Goal: Task Accomplishment & Management: Complete application form

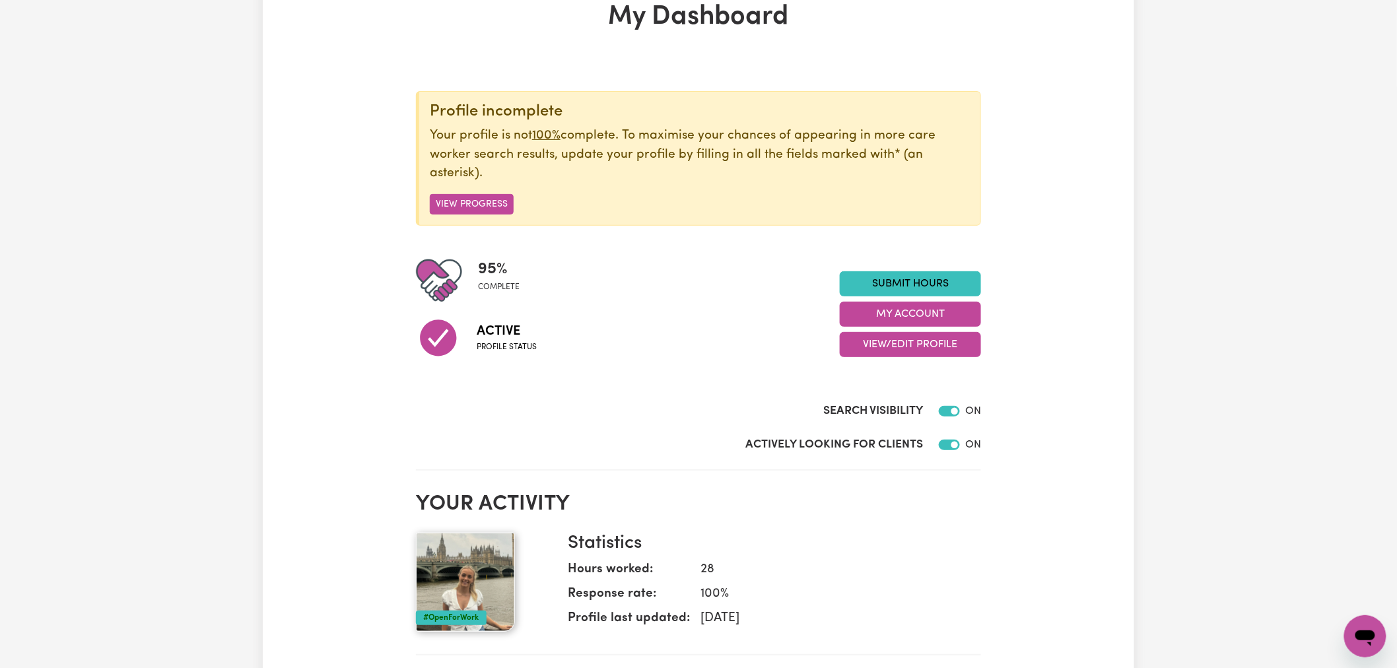
scroll to position [220, 0]
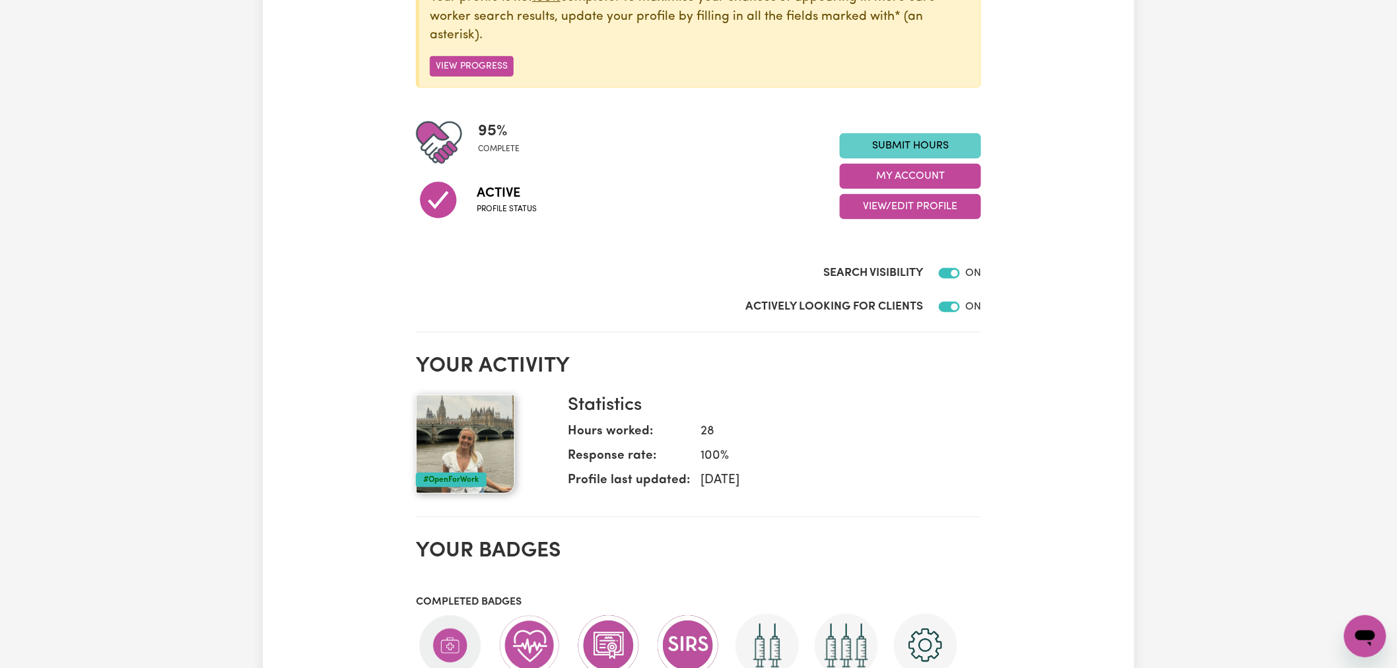
click at [941, 153] on link "Submit Hours" at bounding box center [910, 145] width 141 height 25
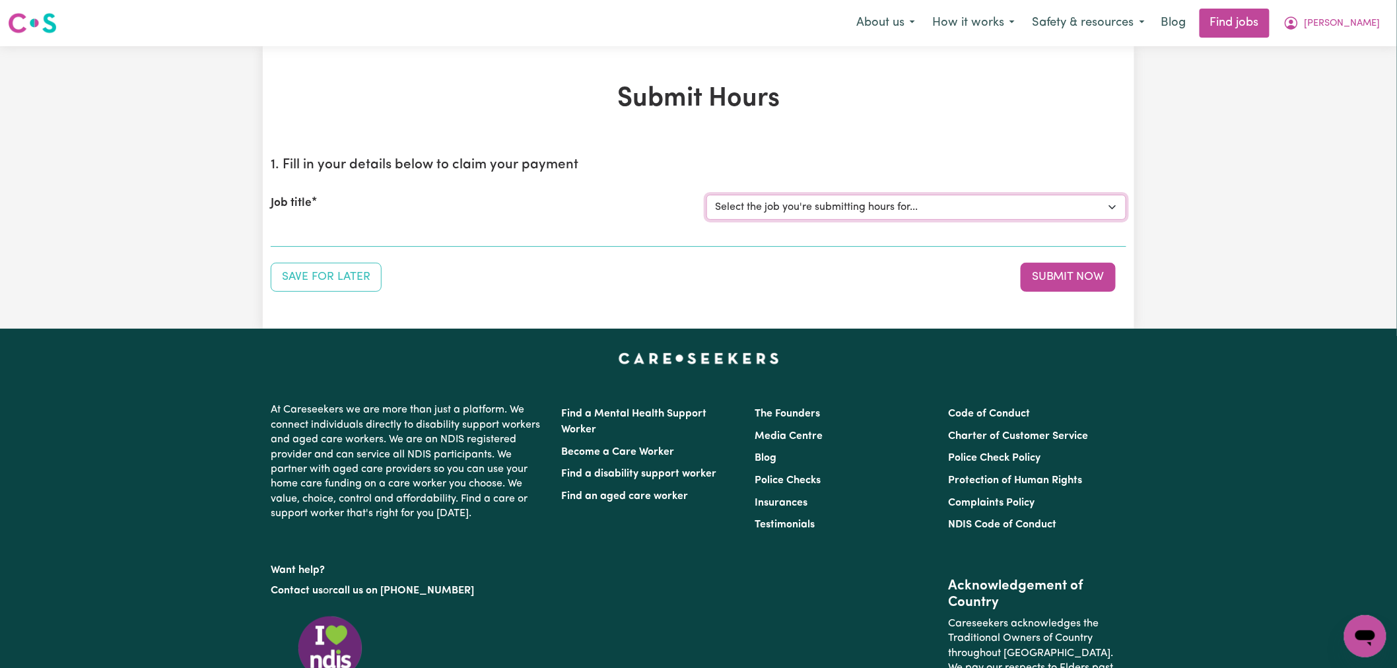
click at [809, 215] on select "Select the job you're submitting hours for... [[PERSON_NAME] (Rayne) Kalie] See…" at bounding box center [917, 207] width 420 height 25
select select "14860"
click at [707, 195] on select "Select the job you're submitting hours for... [[PERSON_NAME] (Rayne) Kalie] See…" at bounding box center [917, 207] width 420 height 25
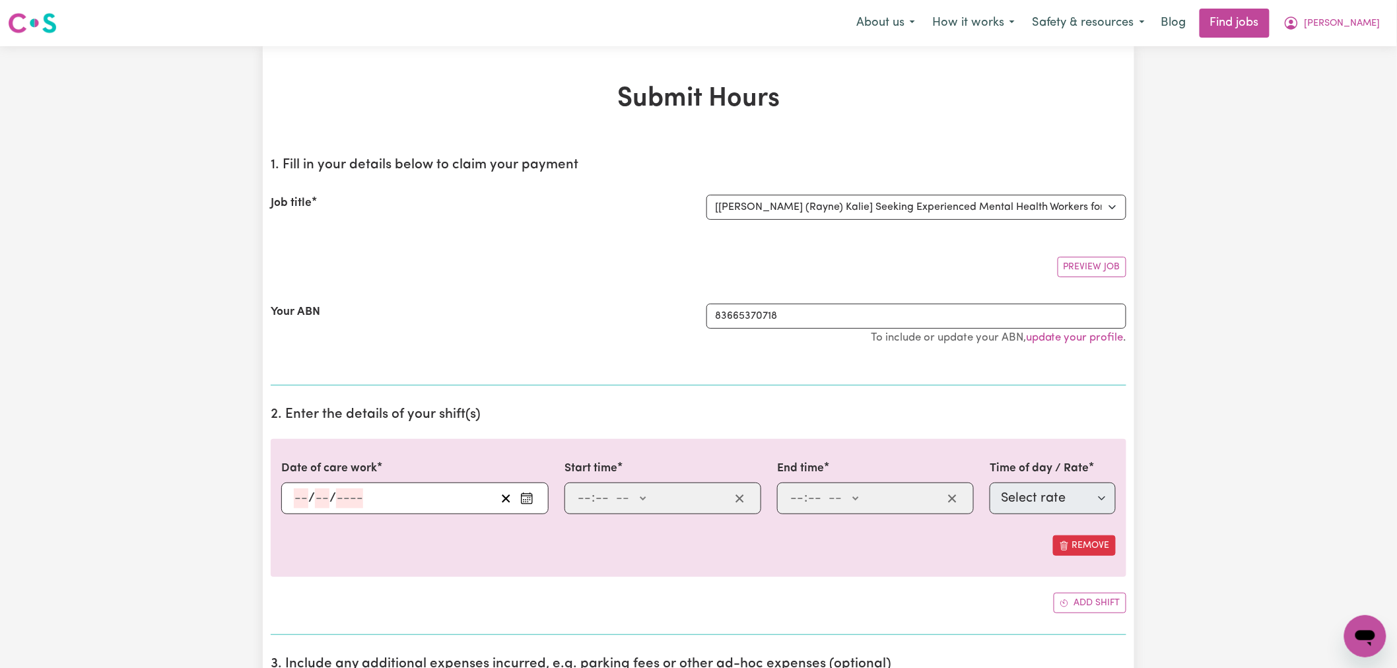
click at [526, 499] on icon "Enter the date of care work" at bounding box center [526, 498] width 13 height 13
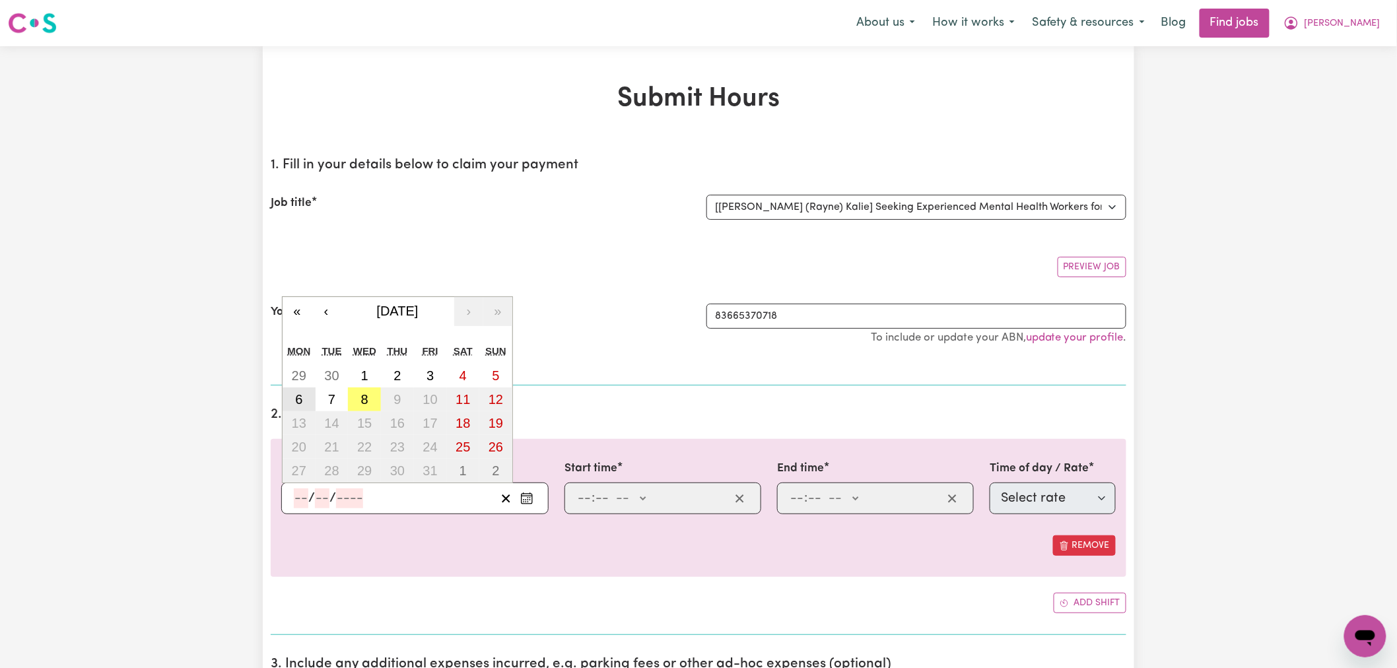
click at [300, 399] on abbr "6" at bounding box center [298, 399] width 7 height 15
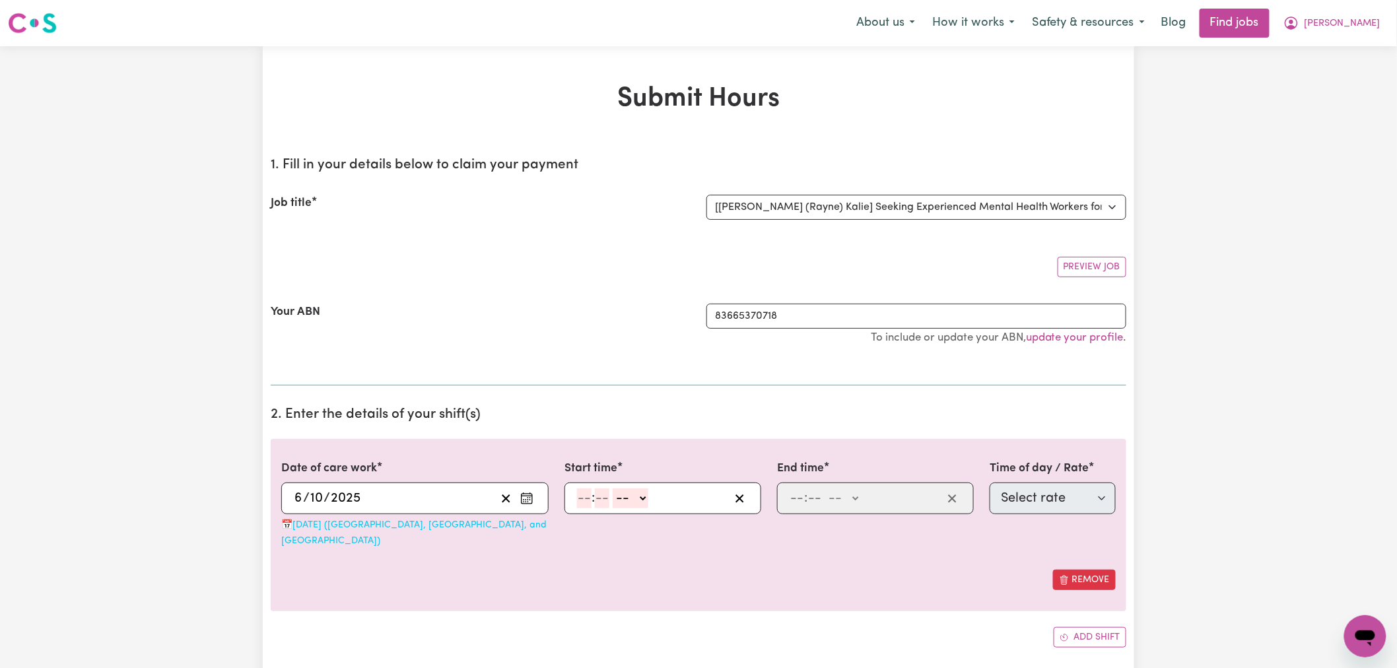
type input "[DATE]"
type input "6"
type input "10"
type input "2025"
click at [583, 502] on input "number" at bounding box center [584, 499] width 15 height 20
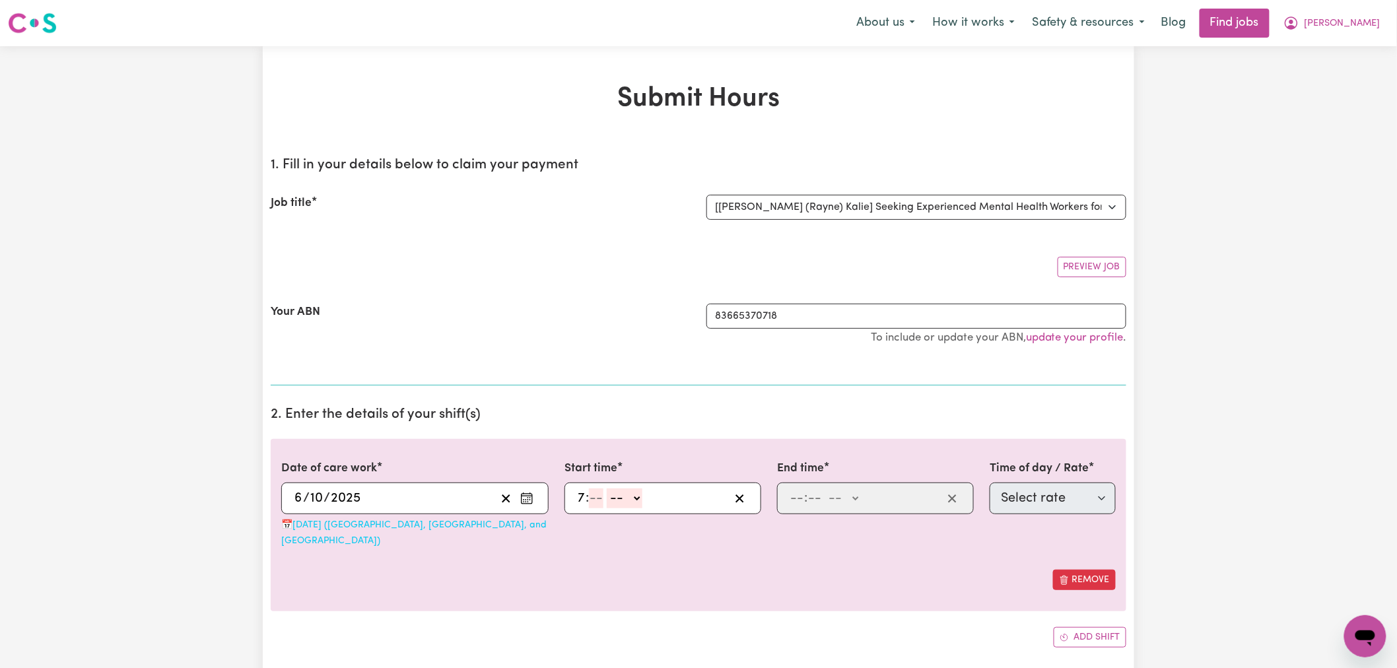
click at [583, 498] on input "7" at bounding box center [581, 499] width 9 height 20
type input "3"
type input "0"
click at [633, 506] on select "-- AM PM" at bounding box center [628, 499] width 36 height 20
select select "pm"
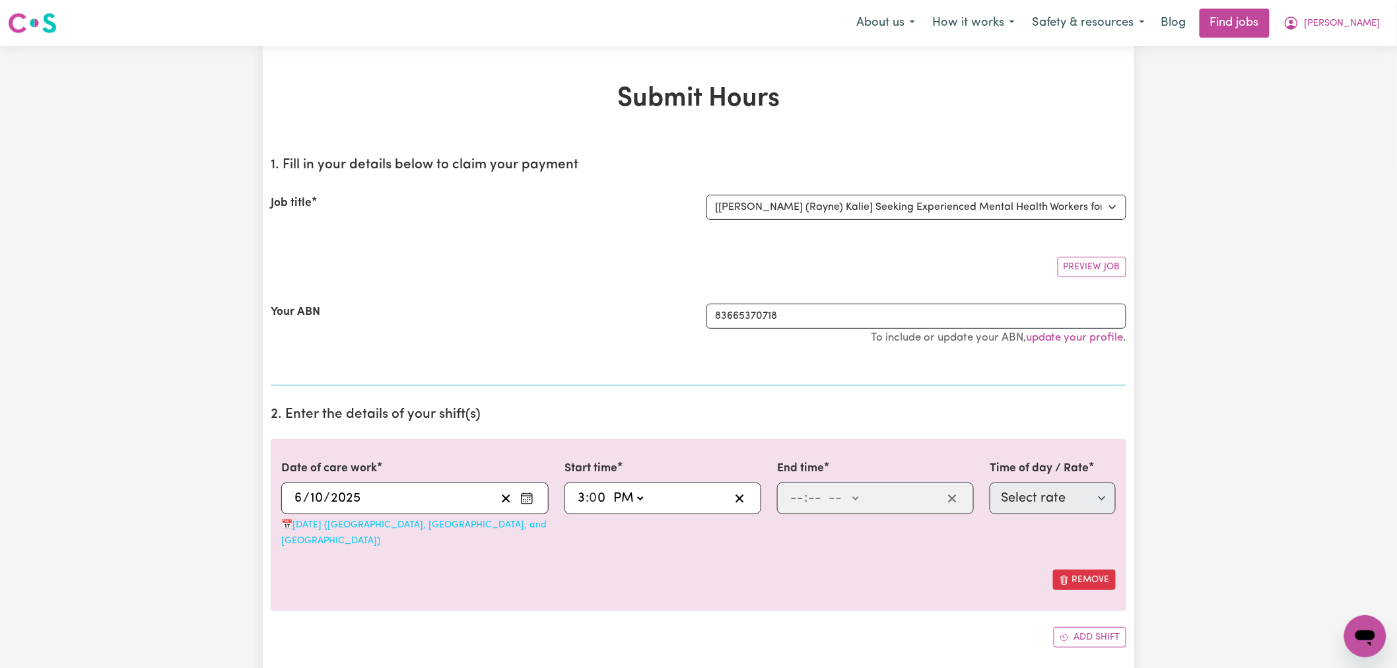
click at [611, 489] on select "-- AM PM" at bounding box center [628, 499] width 36 height 20
type input "15:00"
click at [797, 498] on input "number" at bounding box center [797, 499] width 15 height 20
type input "7"
type input "00"
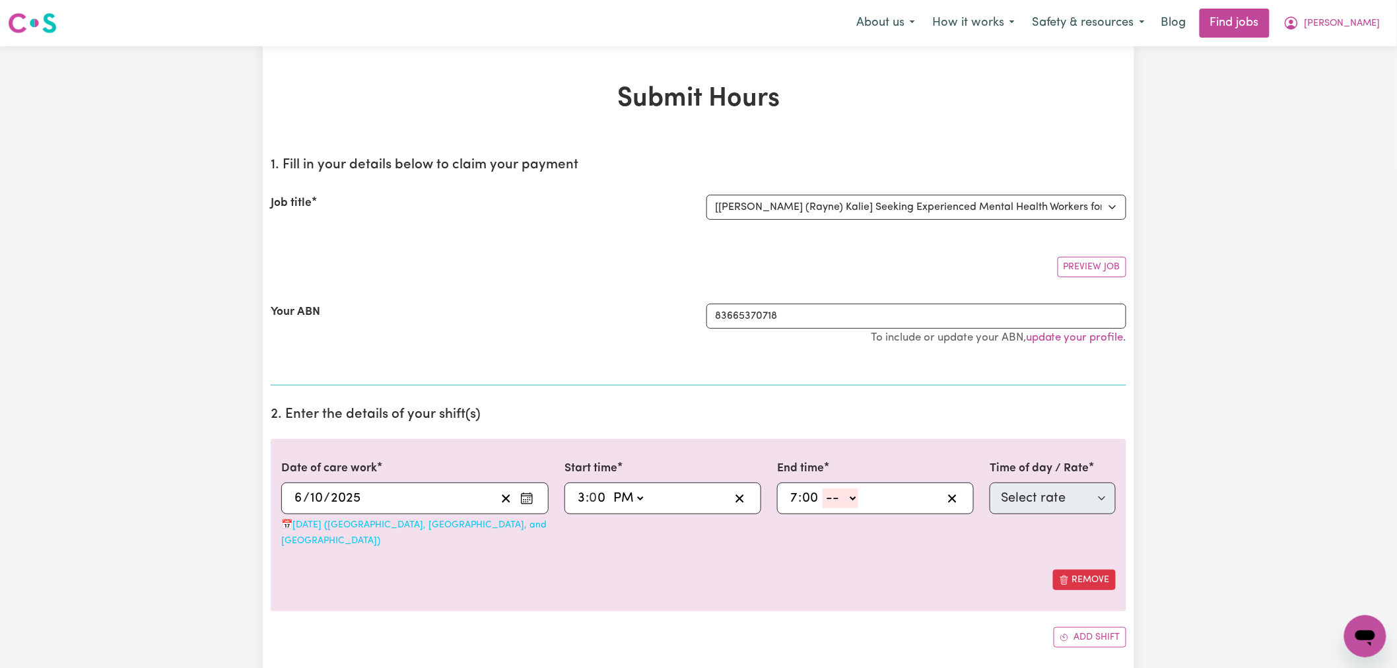
click at [843, 498] on select "-- AM PM" at bounding box center [841, 499] width 36 height 20
select select "pm"
click at [823, 489] on select "-- AM PM" at bounding box center [841, 499] width 36 height 20
type input "19:00"
type input "0"
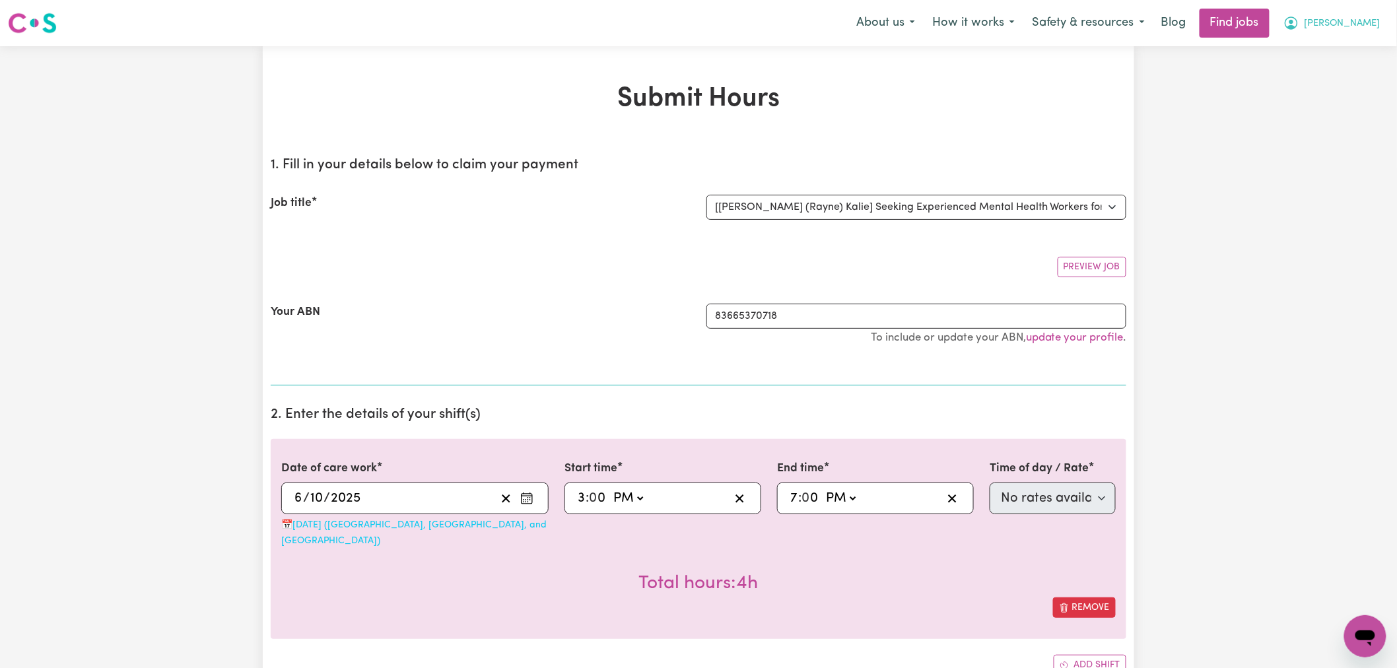
click at [1367, 33] on button "[PERSON_NAME]" at bounding box center [1332, 23] width 114 height 28
click at [1354, 55] on link "My Account" at bounding box center [1336, 51] width 104 height 25
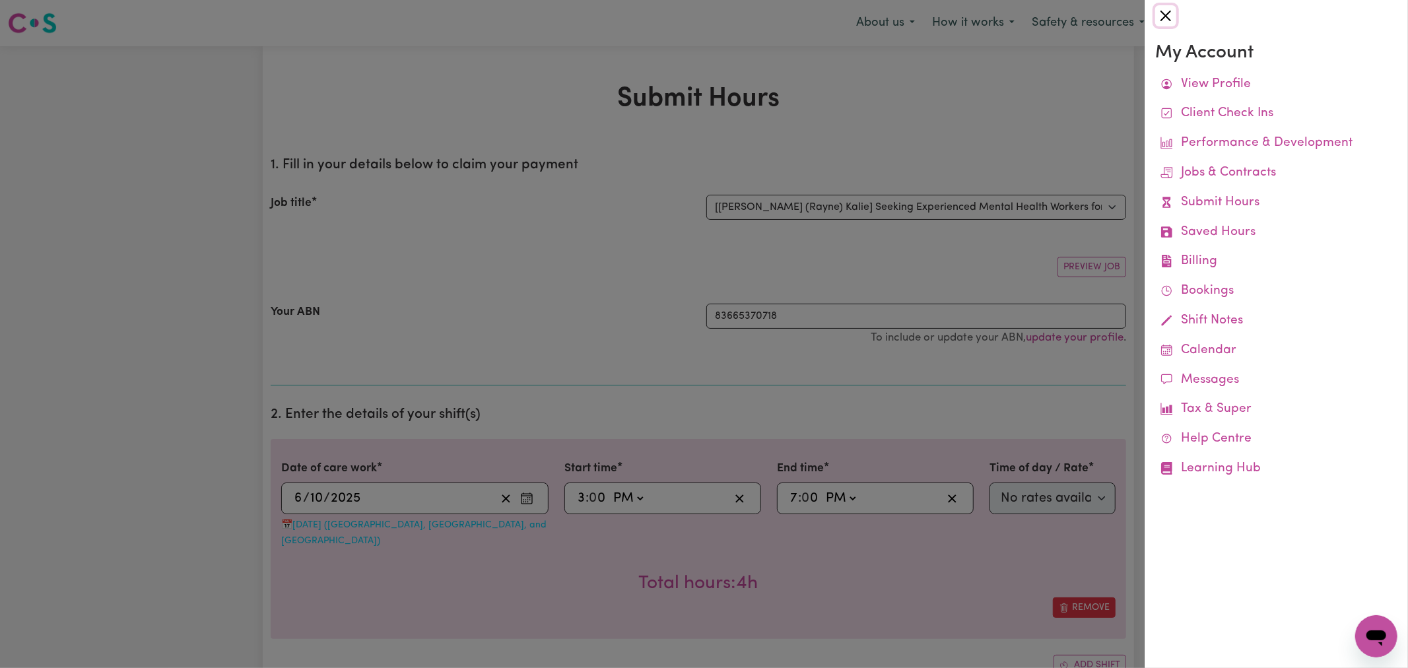
click at [1166, 17] on button "Close" at bounding box center [1166, 15] width 21 height 21
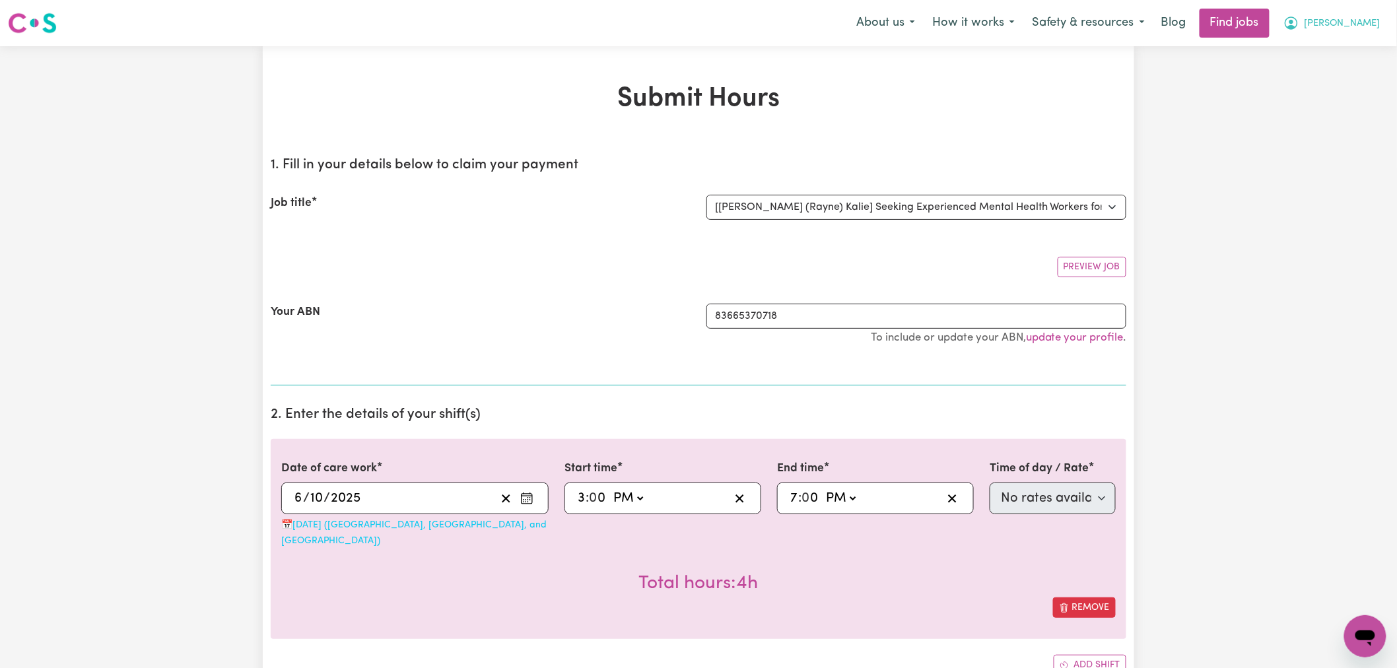
drag, startPoint x: 1354, startPoint y: 21, endPoint x: 1354, endPoint y: 35, distance: 13.9
click at [1299, 21] on icon "My Account" at bounding box center [1292, 23] width 16 height 16
click at [1339, 94] on link "Logout" at bounding box center [1336, 100] width 104 height 25
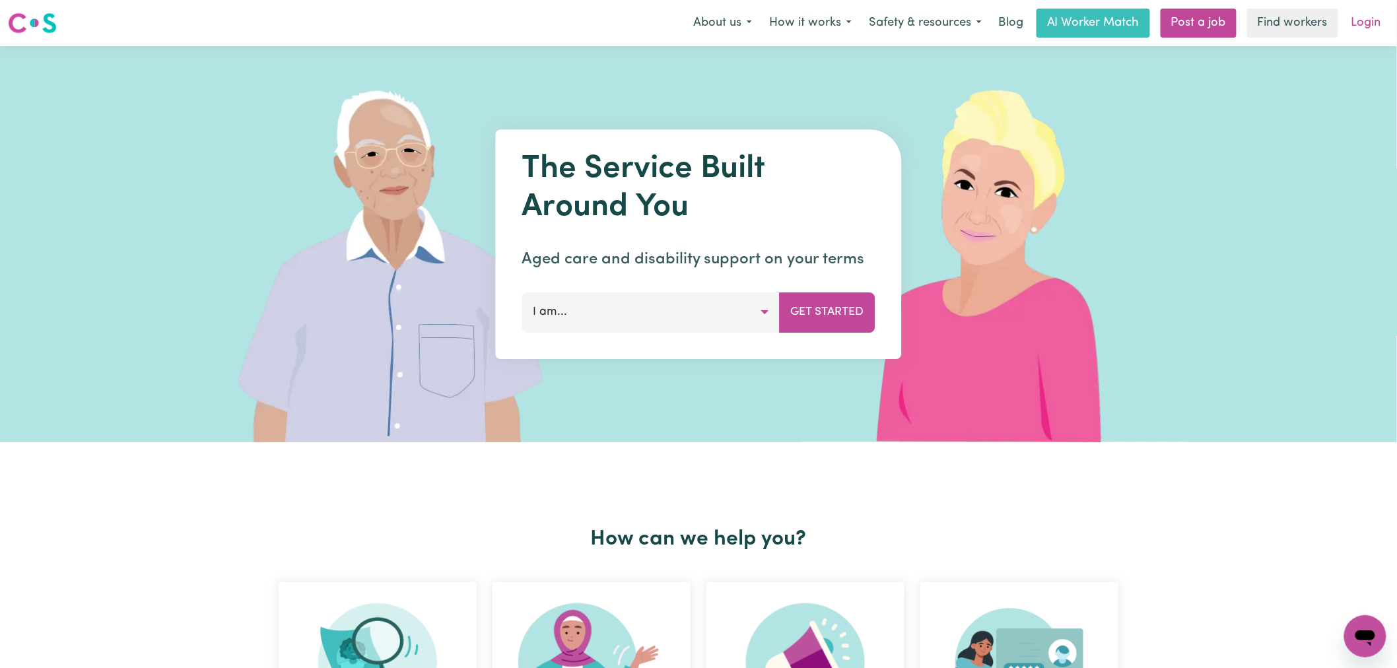
click at [1369, 22] on link "Login" at bounding box center [1367, 23] width 46 height 29
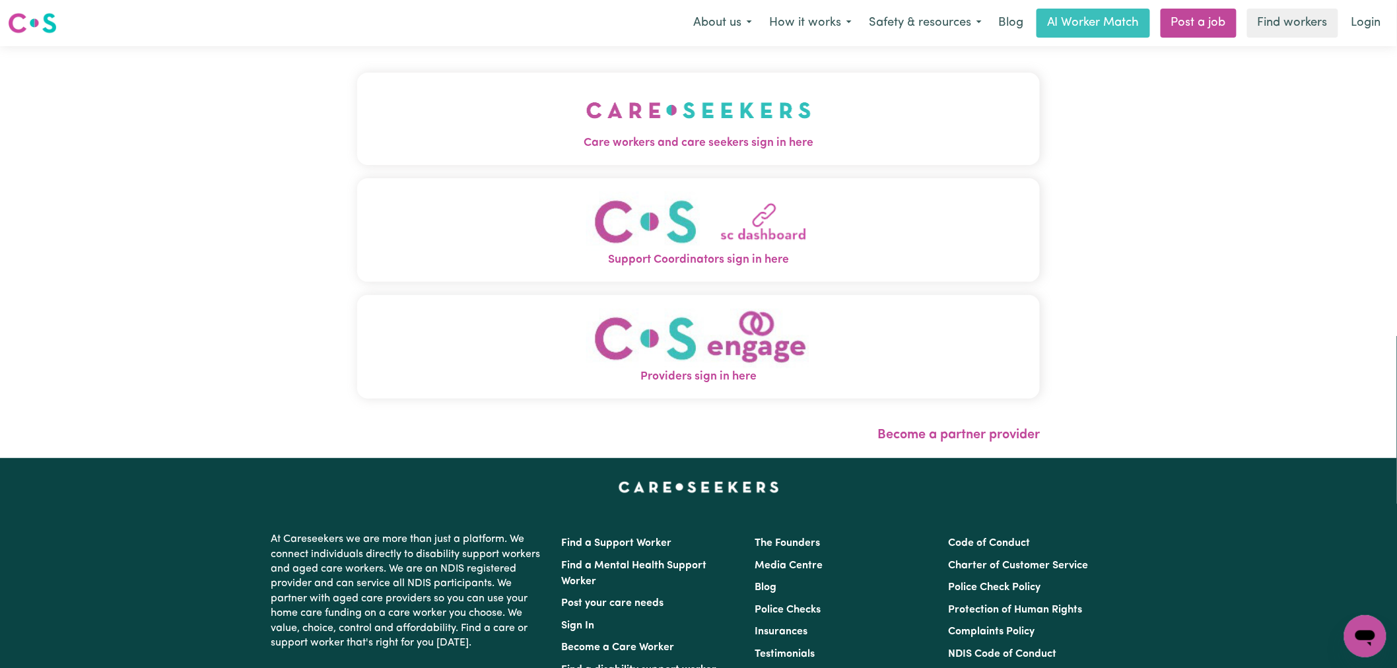
click at [586, 117] on img "Care workers and care seekers sign in here" at bounding box center [698, 110] width 225 height 49
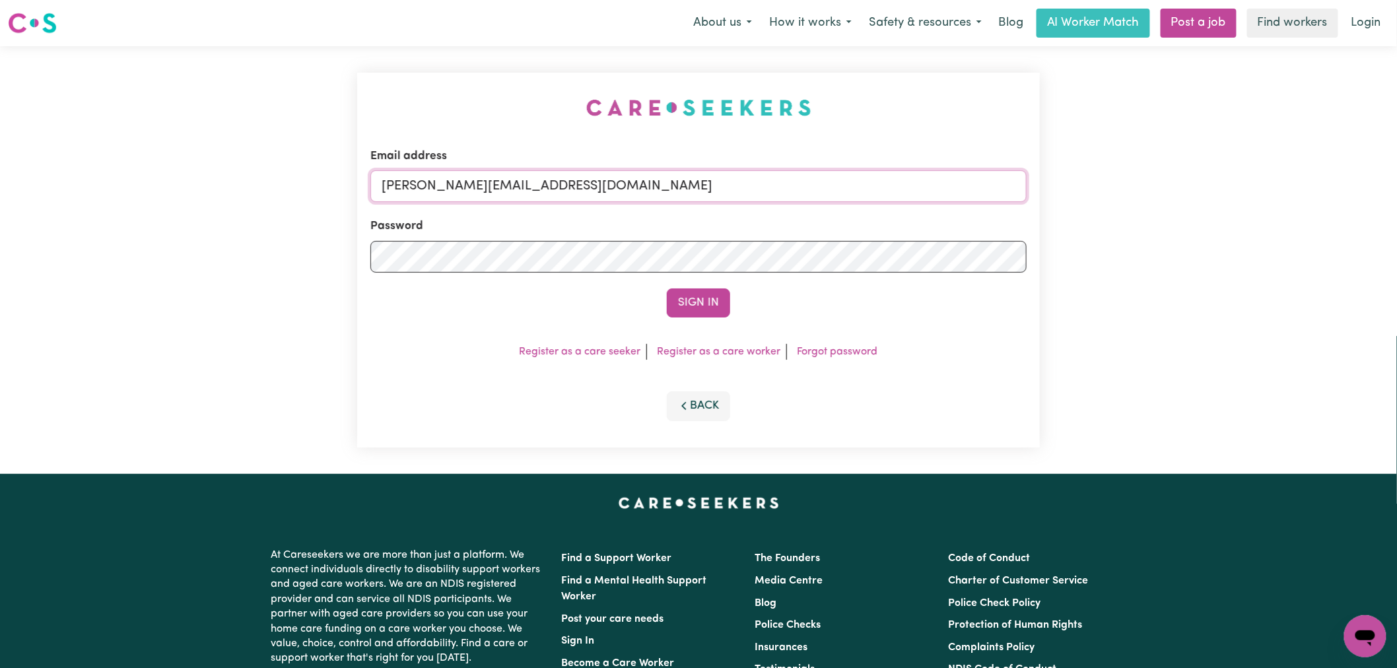
click at [644, 185] on input "[PERSON_NAME][EMAIL_ADDRESS][DOMAIN_NAME]" at bounding box center [698, 186] width 656 height 32
drag, startPoint x: 700, startPoint y: 184, endPoint x: 450, endPoint y: 183, distance: 249.6
click at [450, 183] on input "superuser~ [EMAIL_ADDRESS][DOMAIN_NAME]" at bounding box center [698, 186] width 656 height 32
type input "[EMAIL_ADDRESS][DOMAIN_NAME]"
click at [667, 289] on button "Sign In" at bounding box center [698, 303] width 63 height 29
